Goal: Information Seeking & Learning: Learn about a topic

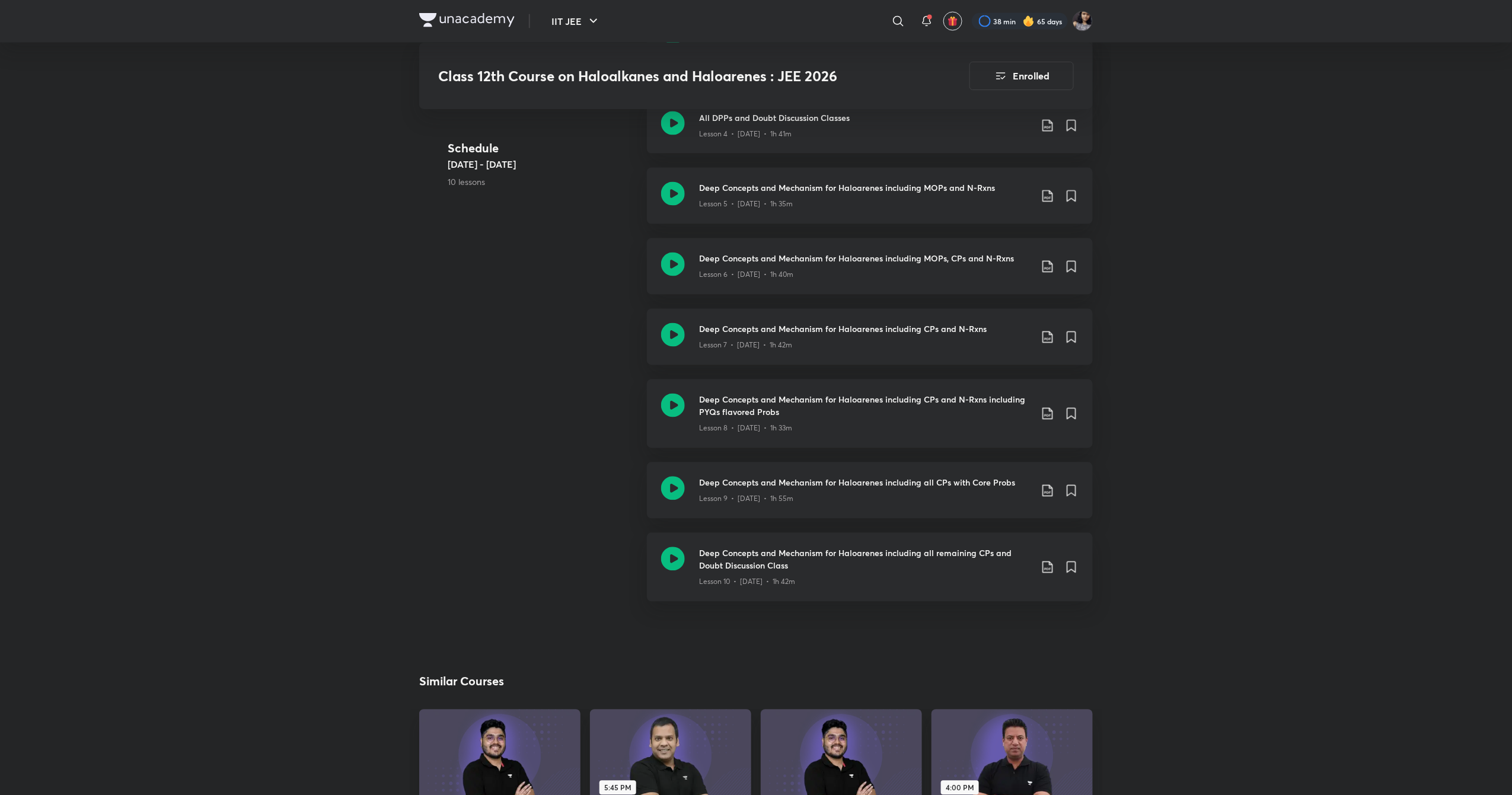
scroll to position [954, 0]
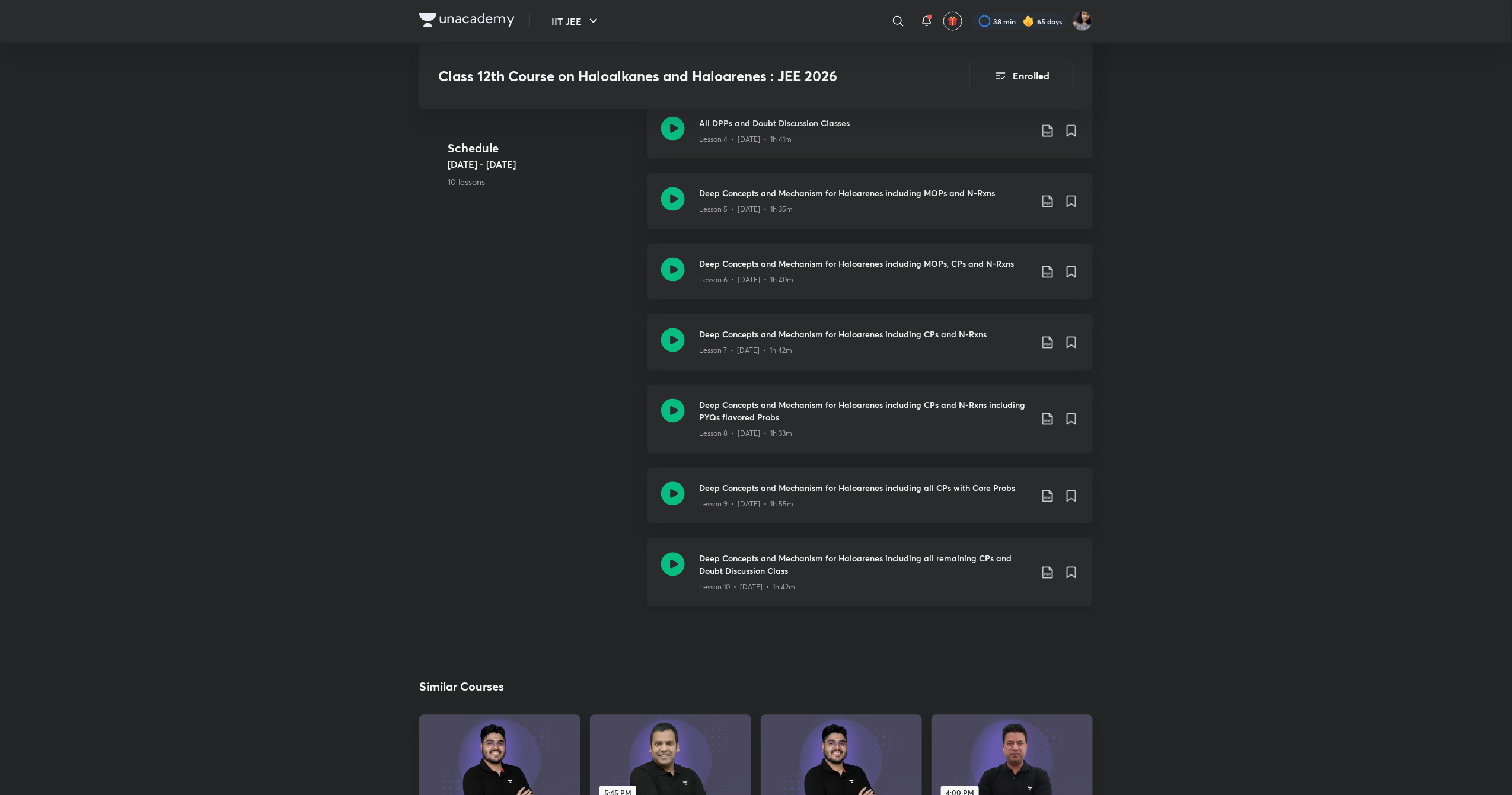
click at [665, 574] on icon at bounding box center [673, 564] width 23 height 23
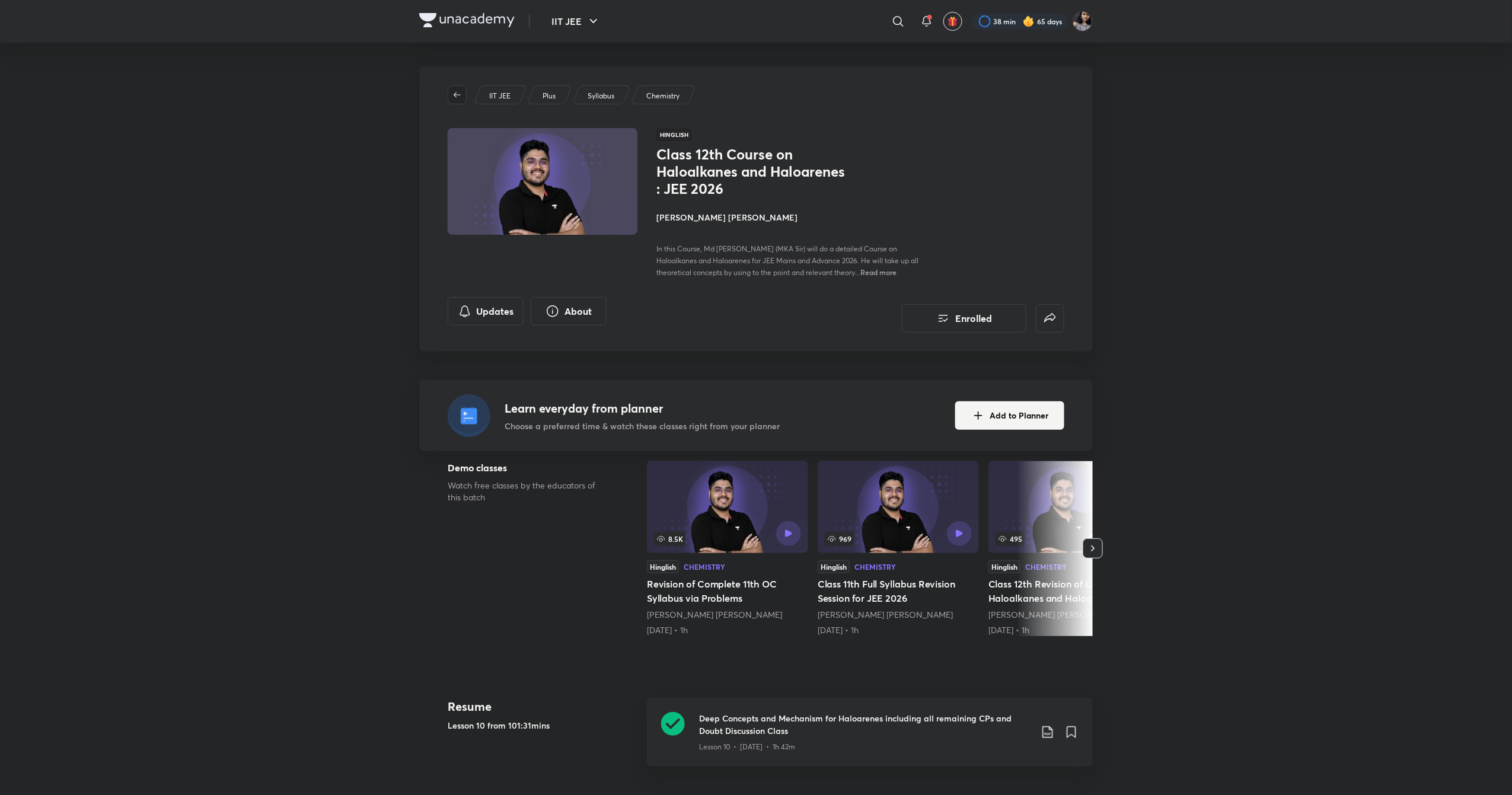
click at [462, 91] on span "button" at bounding box center [458, 95] width 18 height 10
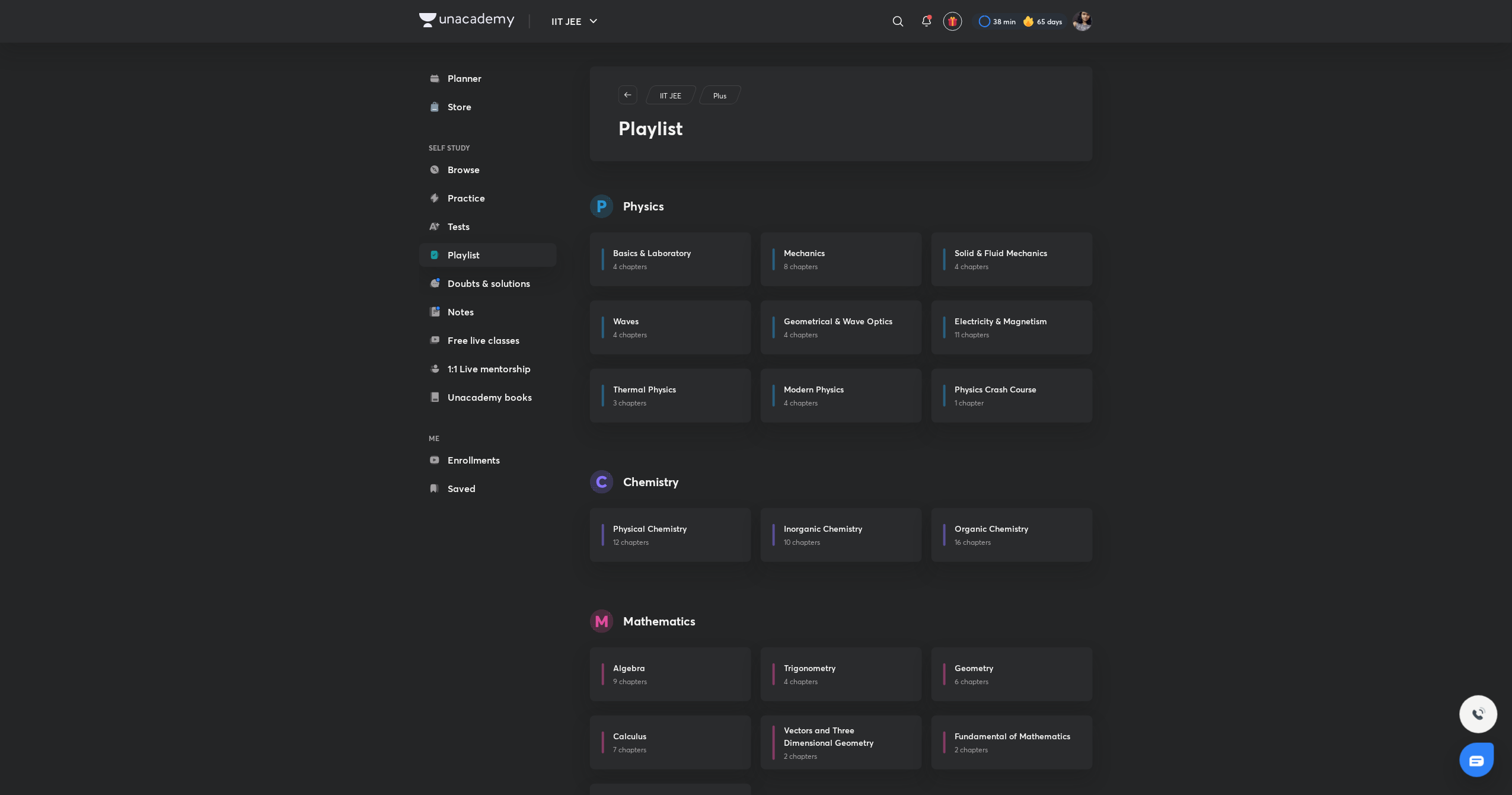
scroll to position [64, 0]
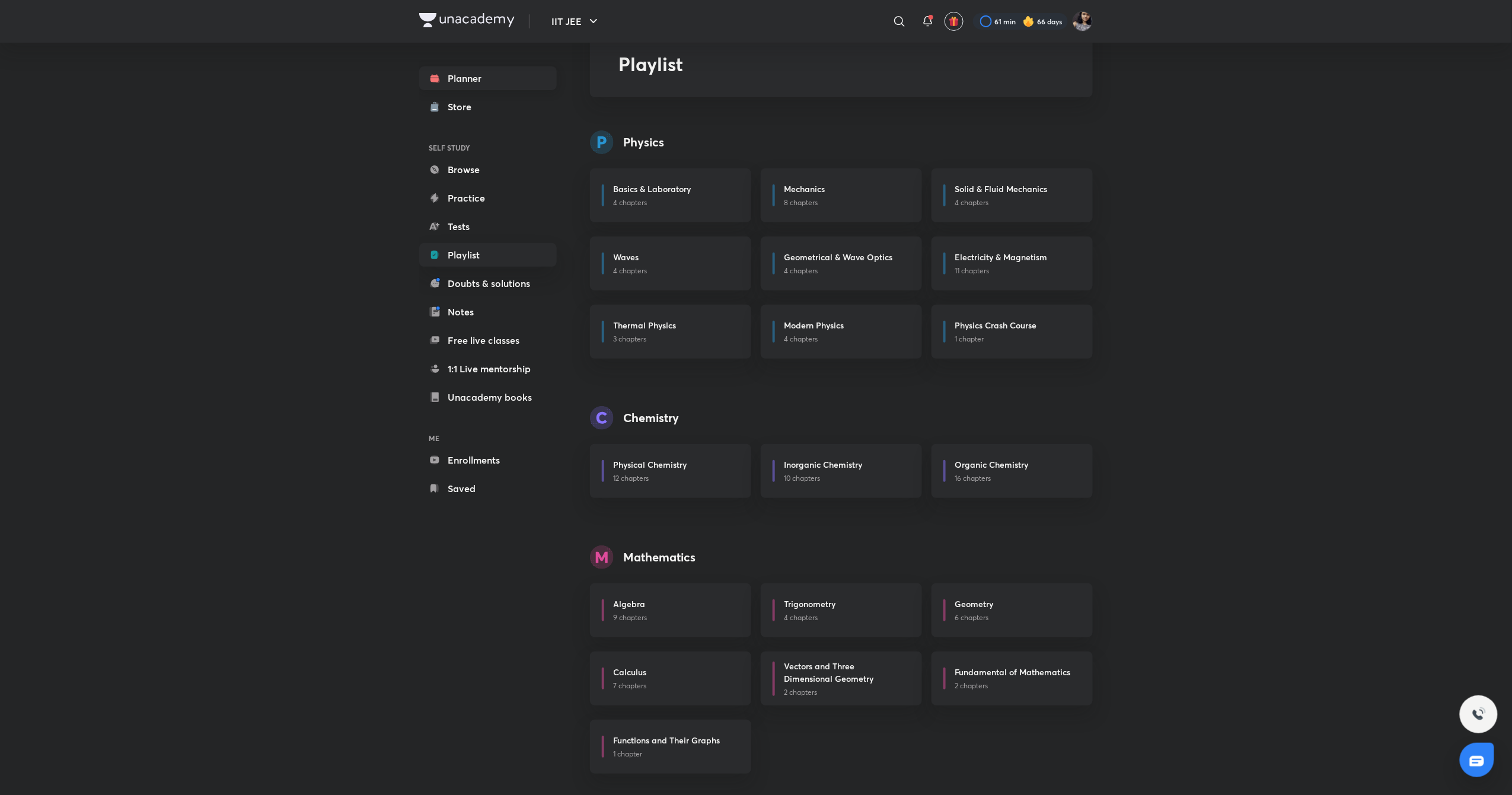
click at [470, 69] on link "Planner" at bounding box center [488, 78] width 137 height 23
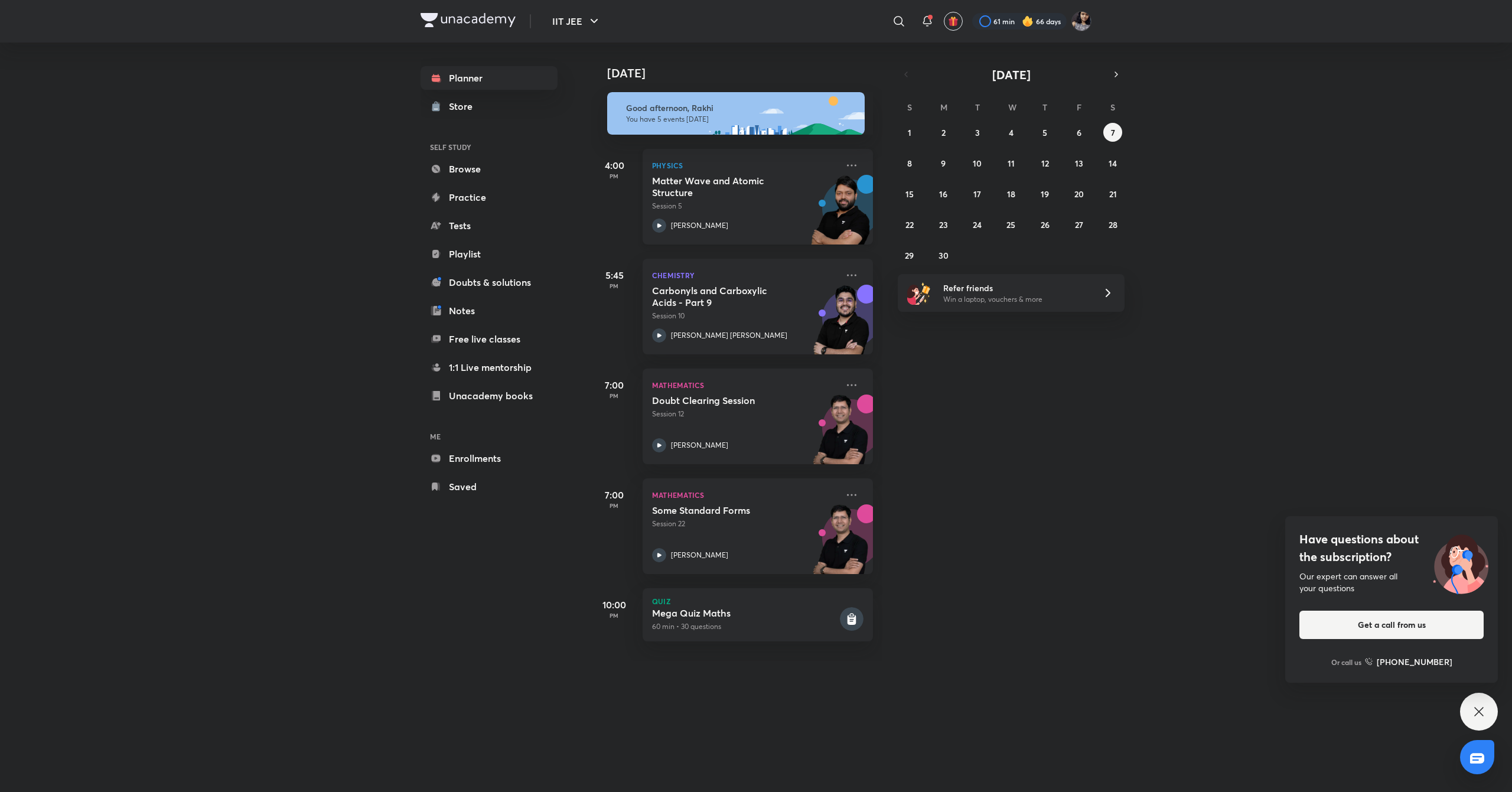
click at [848, 164] on div "Physics Matter Wave and Atomic Structure Session 5 [PERSON_NAME]" at bounding box center [758, 197] width 230 height 96
click at [844, 164] on icon at bounding box center [852, 165] width 14 height 14
click at [844, 163] on icon at bounding box center [852, 165] width 14 height 14
click at [945, 270] on p "Go to course page" at bounding box center [931, 273] width 82 height 13
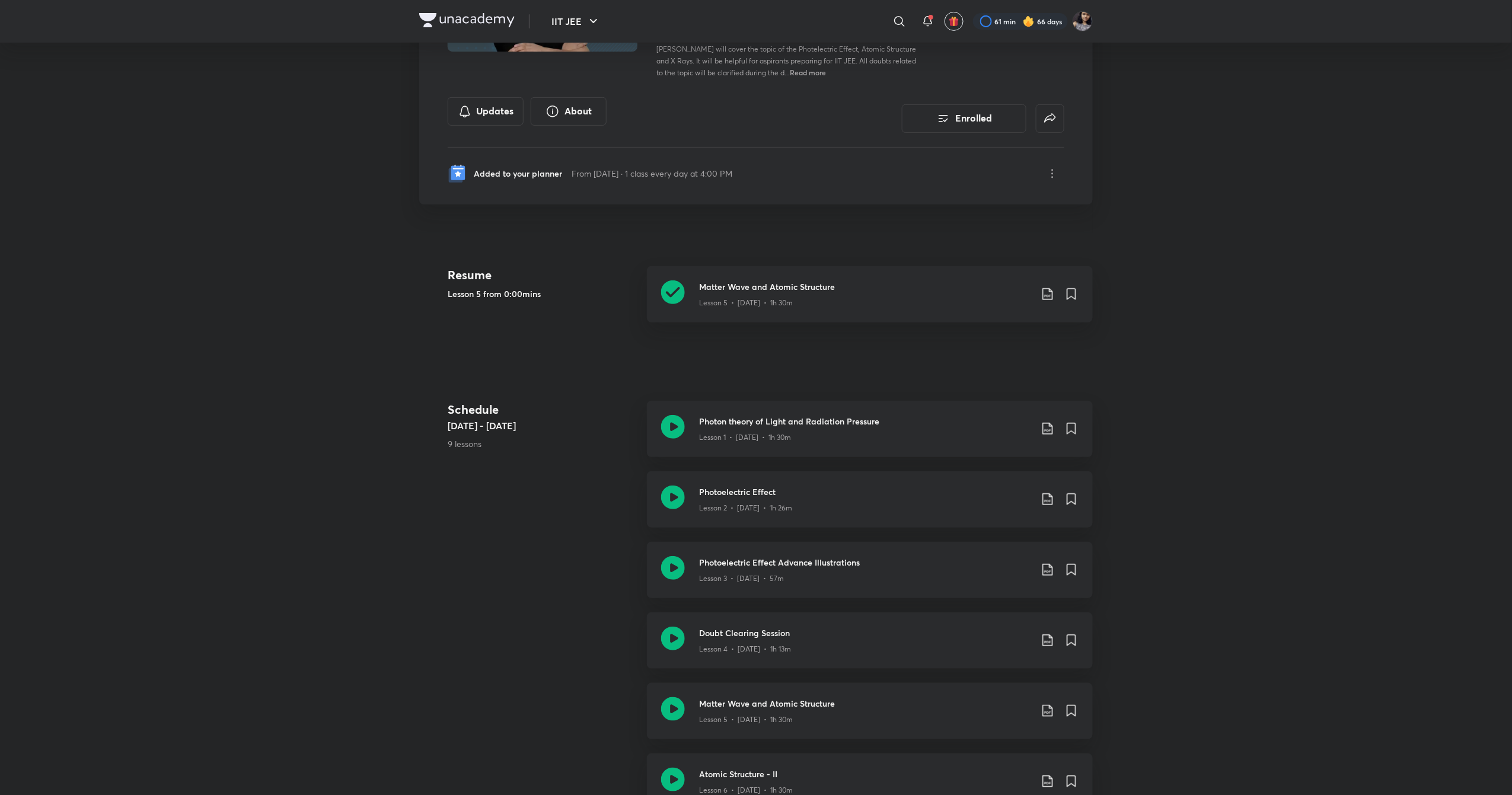
scroll to position [184, 0]
click at [677, 425] on icon at bounding box center [673, 425] width 23 height 23
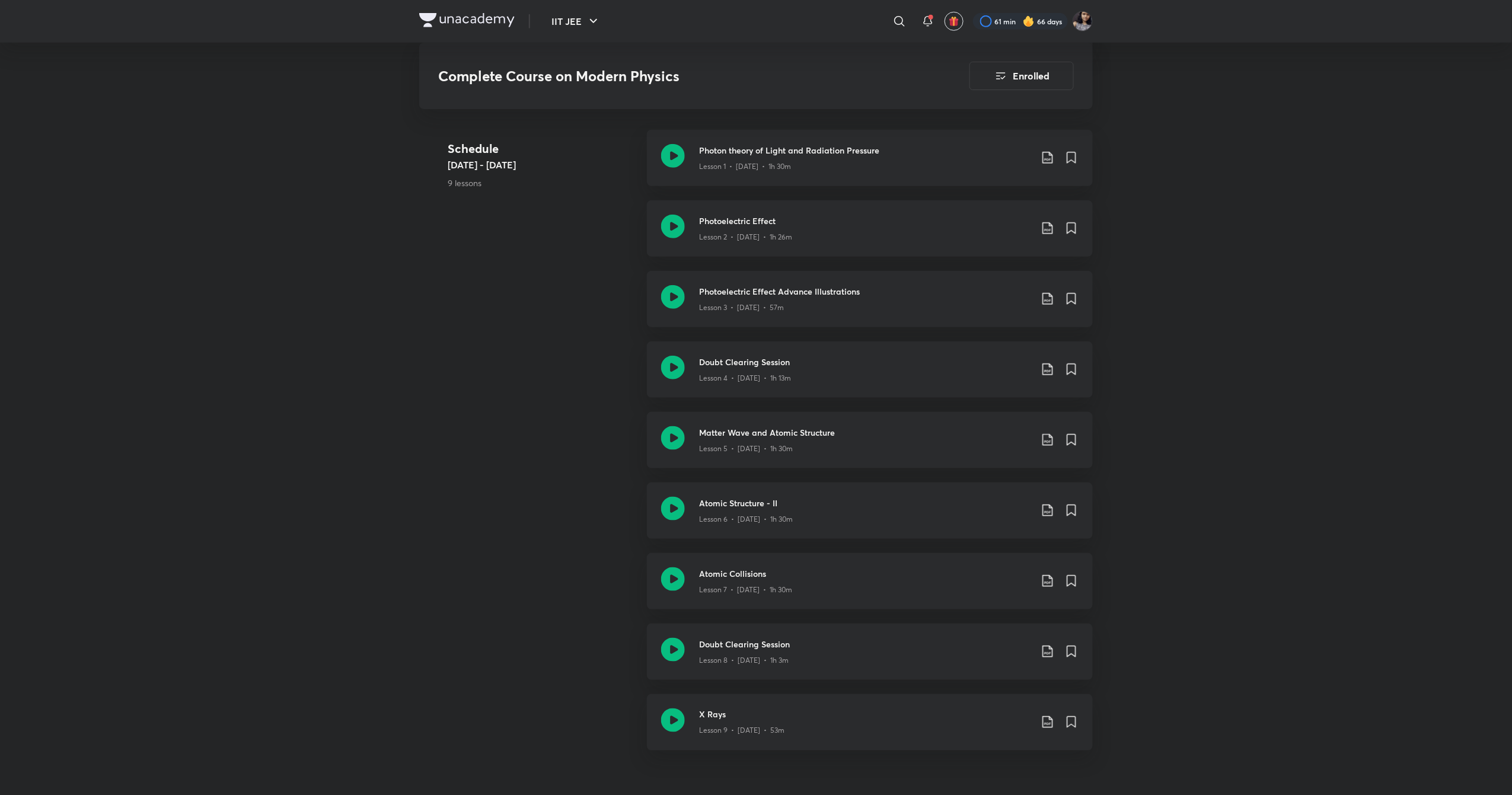
scroll to position [455, 0]
click at [669, 361] on icon at bounding box center [673, 366] width 23 height 23
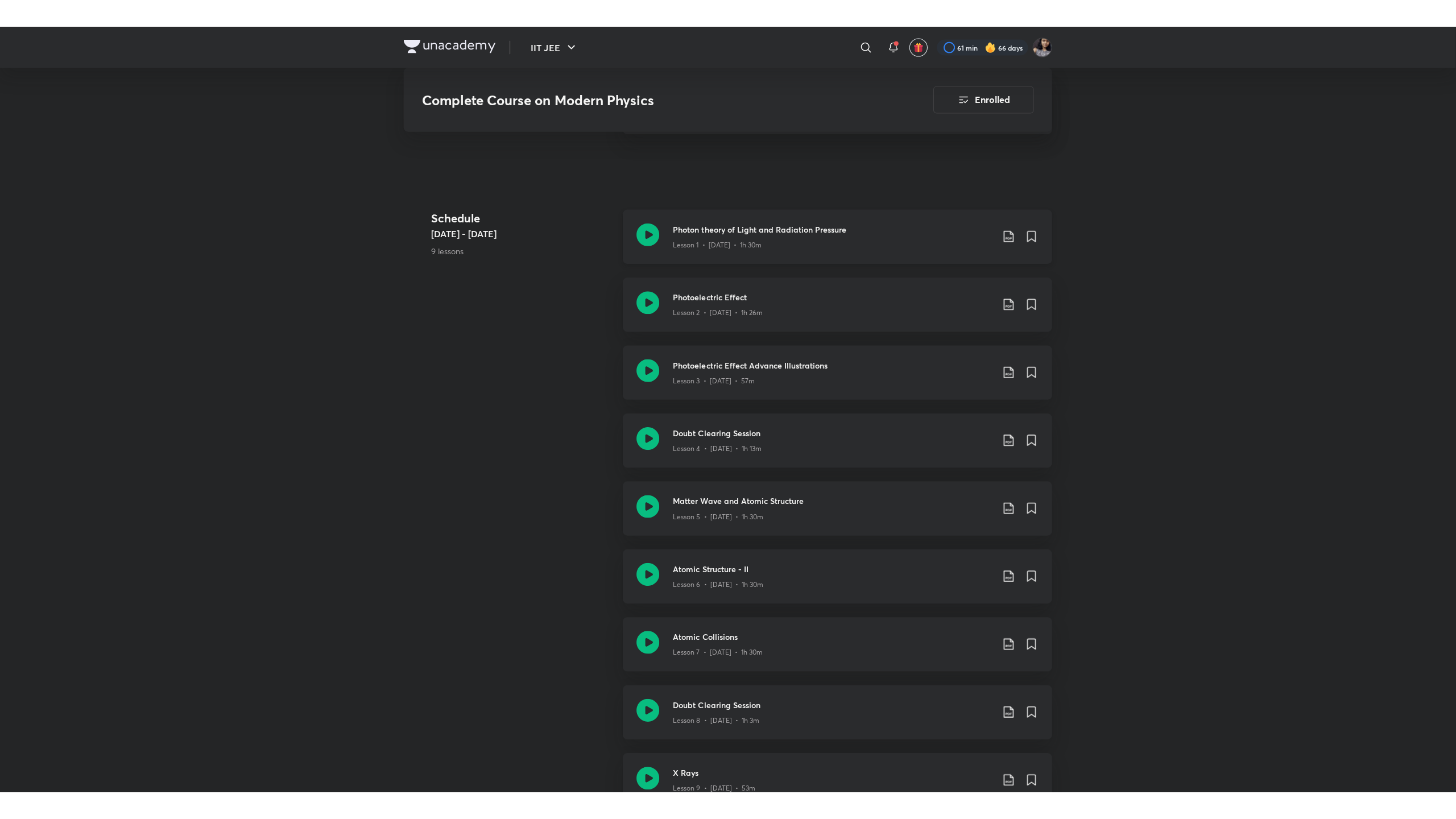
scroll to position [431, 0]
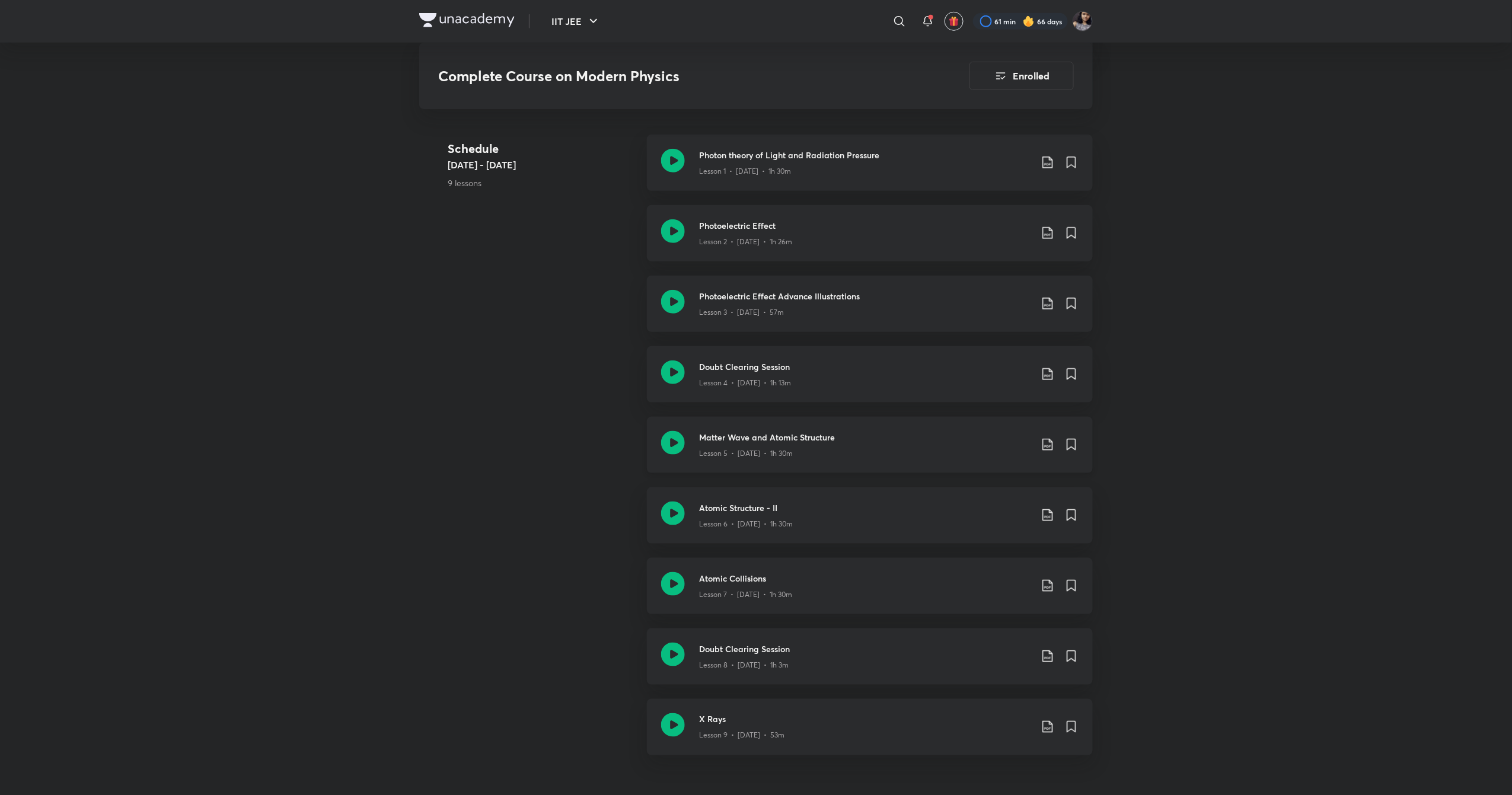
click at [677, 442] on icon at bounding box center [673, 442] width 23 height 23
